Goal: Communication & Community: Answer question/provide support

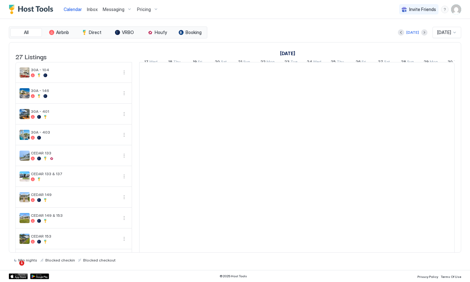
scroll to position [0, 350]
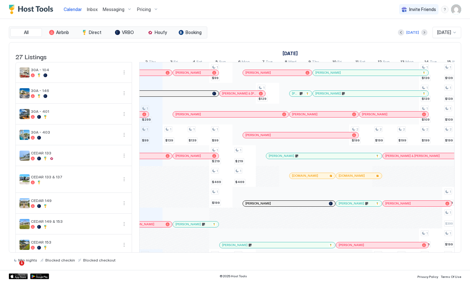
click at [90, 11] on span "Inbox" at bounding box center [92, 9] width 11 height 5
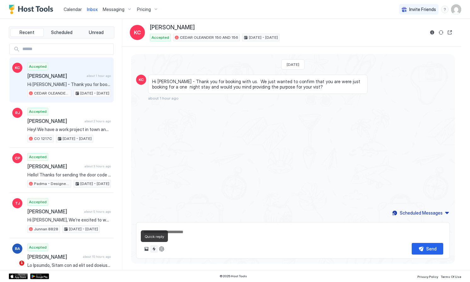
click at [154, 248] on button "Quick reply" at bounding box center [154, 249] width 8 height 8
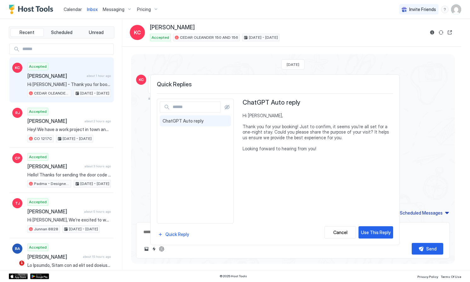
type textarea "*"
